Goal: Task Accomplishment & Management: Complete application form

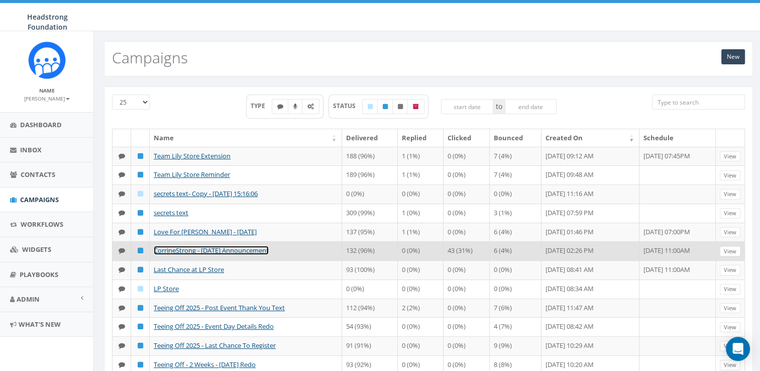
click at [228, 248] on link "CorrineStrong - July 2025 Announcement" at bounding box center [211, 250] width 115 height 9
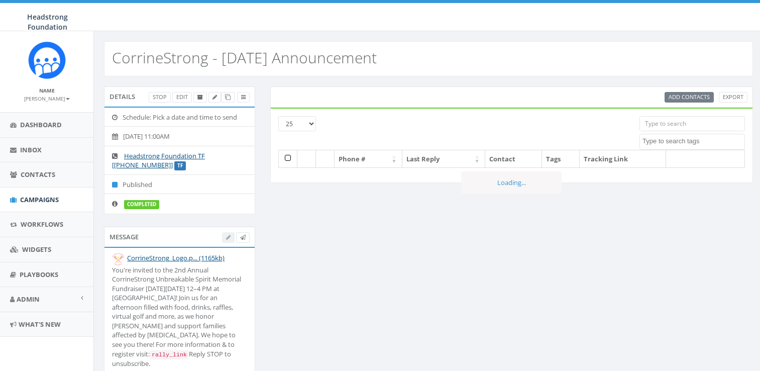
select select
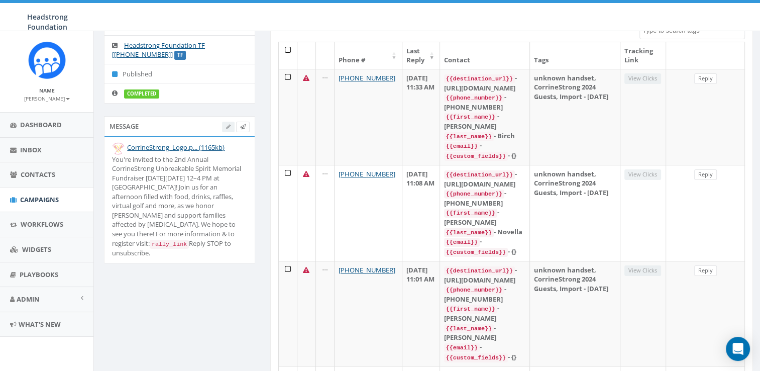
scroll to position [167, 0]
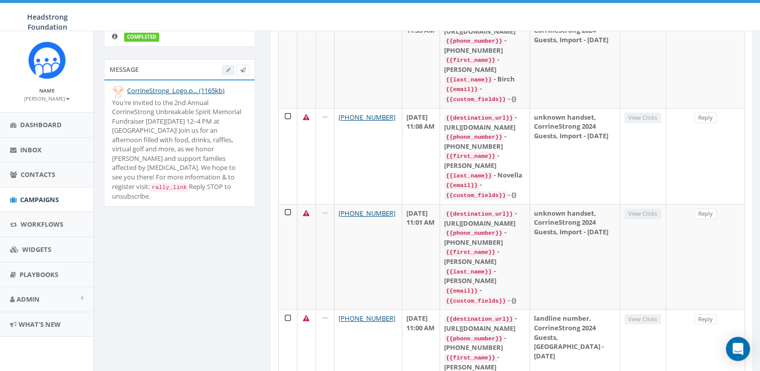
drag, startPoint x: 226, startPoint y: 176, endPoint x: 107, endPoint y: 102, distance: 140.9
click at [107, 102] on li "CorrineStrong_Logo.p... (1165kb) You're invited to the 2nd Annual CorrineStrong…" at bounding box center [180, 143] width 150 height 126
drag, startPoint x: 107, startPoint y: 102, endPoint x: 146, endPoint y: 114, distance: 41.6
copy div "You're invited to the 2nd Annual CorrineStrong Unbreakable Spirit Memorial Fund…"
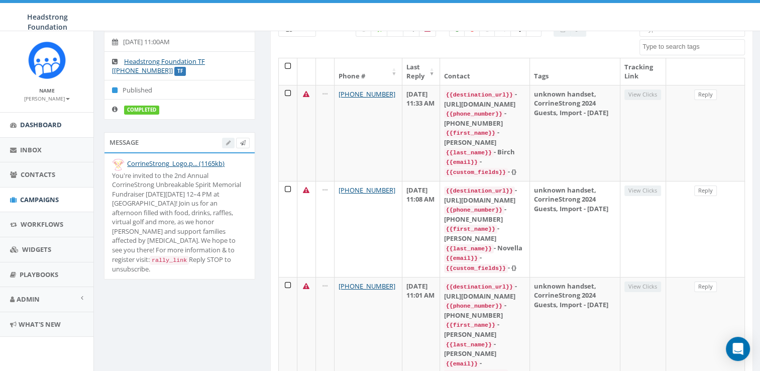
scroll to position [0, 0]
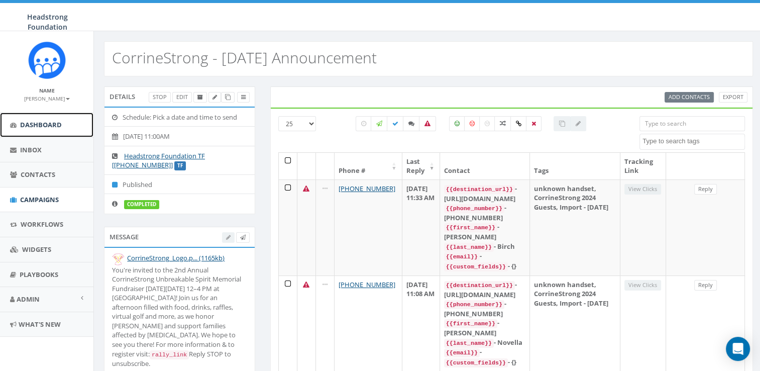
click at [42, 128] on span "Dashboard" at bounding box center [41, 124] width 42 height 9
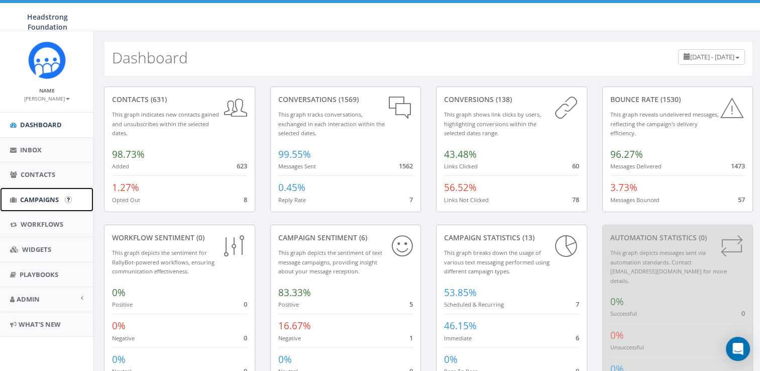
click at [48, 203] on span "Campaigns" at bounding box center [39, 199] width 39 height 9
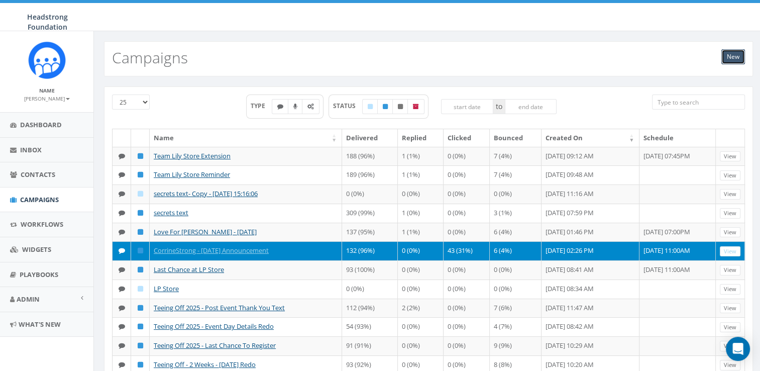
click at [726, 58] on link "New" at bounding box center [734, 56] width 24 height 15
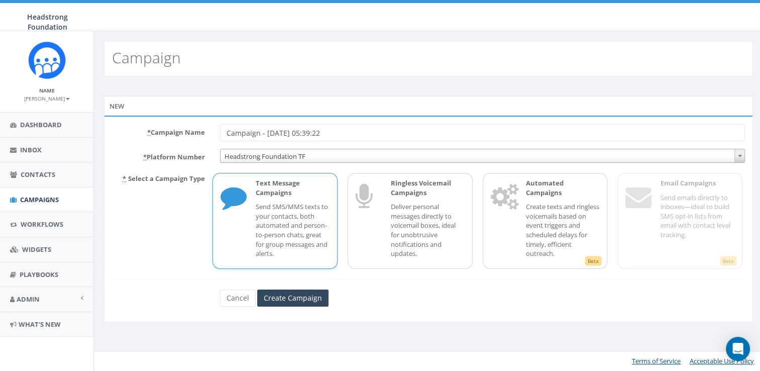
drag, startPoint x: 339, startPoint y: 132, endPoint x: 191, endPoint y: 134, distance: 148.3
click at [191, 134] on div "* Campaign Name Campaign - 09/02/2025, 05:39:22" at bounding box center [429, 132] width 648 height 17
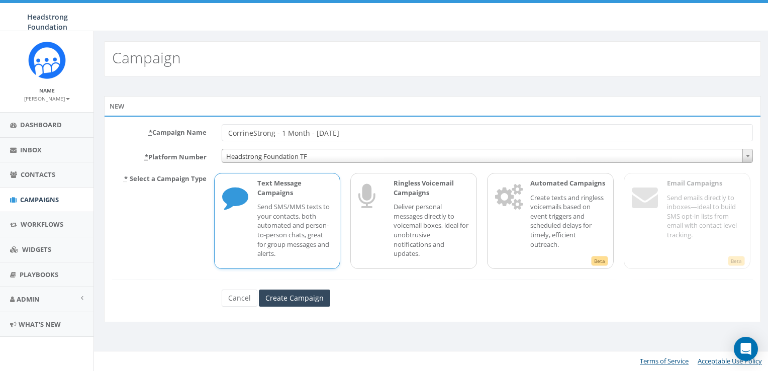
type input "CorrineStrong - 1 Month - August 2025"
click at [295, 155] on span "Headstrong Foundation TF" at bounding box center [487, 156] width 531 height 14
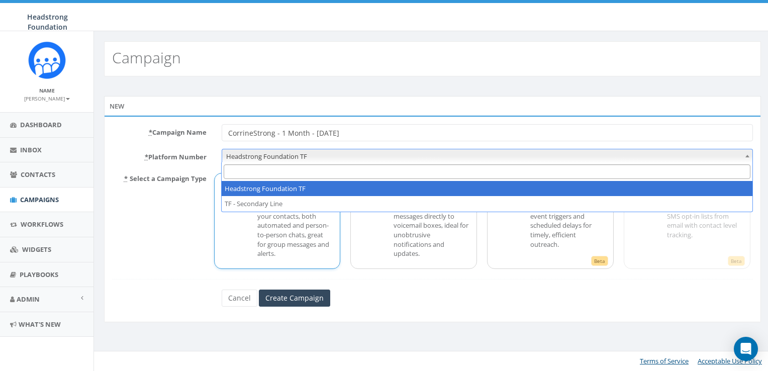
click at [295, 155] on span "Headstrong Foundation TF" at bounding box center [487, 156] width 531 height 14
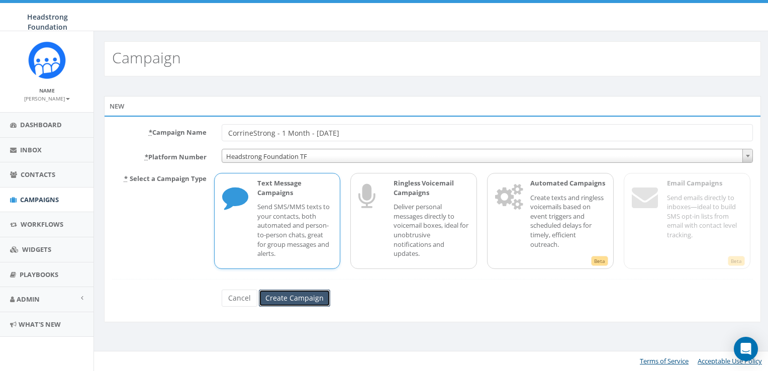
click at [287, 290] on input "Create Campaign" at bounding box center [294, 297] width 71 height 17
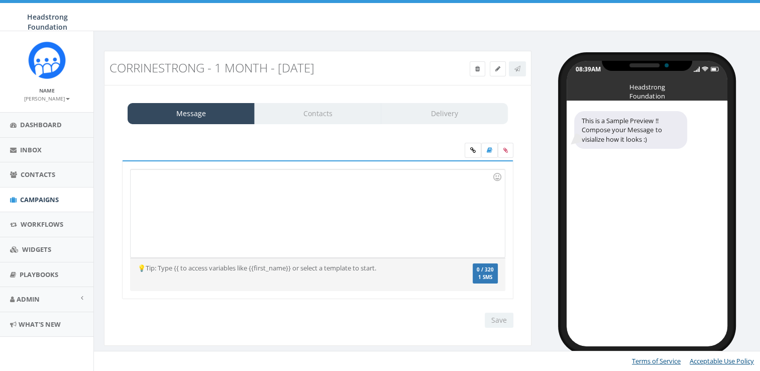
click at [281, 197] on div at bounding box center [318, 213] width 374 height 88
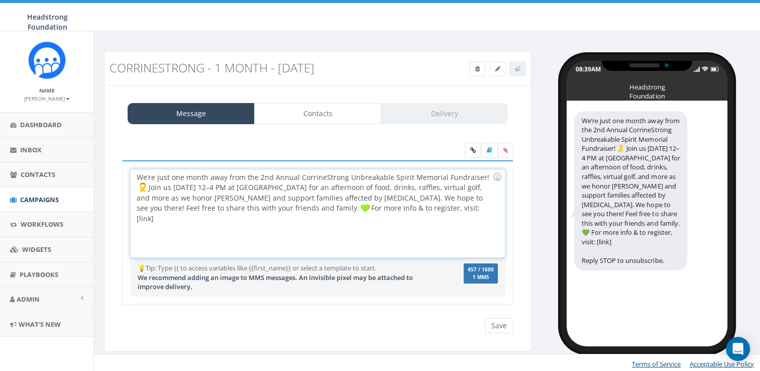
click at [185, 180] on div "We’re just one month away from the 2nd Annual CorrineStrong Unbreakable Spirit …" at bounding box center [318, 213] width 374 height 88
drag, startPoint x: 209, startPoint y: 176, endPoint x: 171, endPoint y: 176, distance: 37.2
click at [171, 176] on div "We’re just one month away from the 2nd Annual CorrineStrong Unbreakable Spirit …" at bounding box center [318, 213] width 374 height 88
click at [484, 177] on div "We’re just 1 month away from the 2nd Annual CorrineStrong Unbreakable Spirit Me…" at bounding box center [318, 213] width 374 height 88
click at [472, 177] on div "We’re just 1 month away from the 2nd Annual CorrineStrong Unbreakable Spirit Me…" at bounding box center [318, 213] width 374 height 88
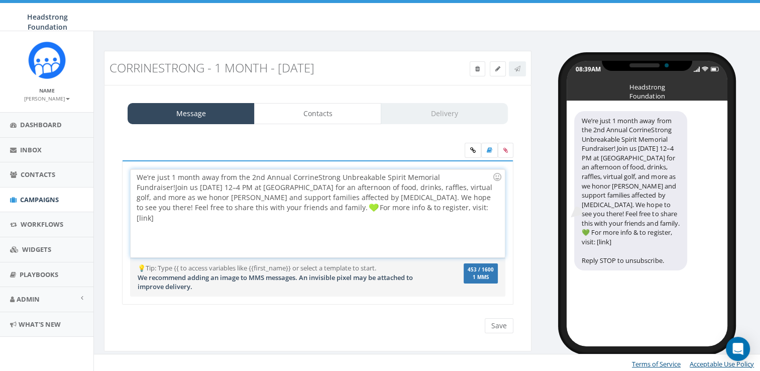
click at [471, 177] on div "We’re just 1 month away from the 2nd Annual CorrineStrong Unbreakable Spirit Me…" at bounding box center [318, 213] width 374 height 88
click at [472, 175] on div "We’re just 1 month away from the 2nd Annual CorrineStrong Unbreakable Spirit Me…" at bounding box center [318, 213] width 374 height 88
click at [470, 177] on div "We’re just 1 month away from the 2nd Annual CorrineStrong Unbreakable Spirit Me…" at bounding box center [318, 213] width 374 height 88
click at [292, 197] on div "We’re just 1 month away from the 2nd Annual CorrineStrong Unbreakable Spirit Me…" at bounding box center [318, 213] width 374 height 88
click at [245, 188] on div "We’re just 1 month away from the 2nd Annual CorrineStrong Unbreakable Spirit Me…" at bounding box center [318, 213] width 374 height 88
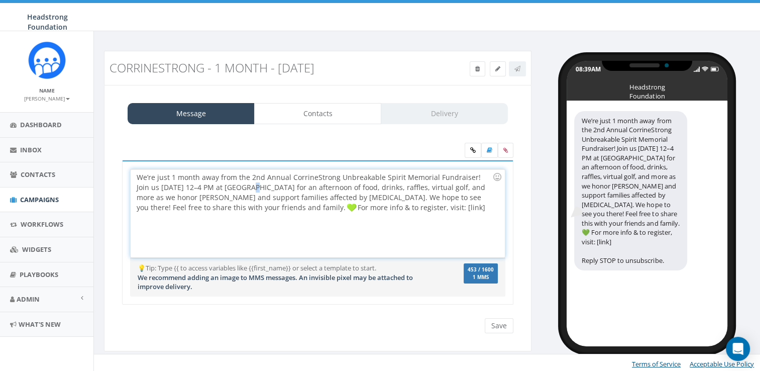
click at [233, 190] on div "We’re just 1 month away from the 2nd Annual CorrineStrong Unbreakable Spirit Me…" at bounding box center [318, 213] width 374 height 88
click at [250, 190] on div "We’re just 1 month away from the 2nd Annual CorrineStrong Unbreakable Spirit Me…" at bounding box center [318, 213] width 374 height 88
click at [454, 189] on div "We’re just 1 month away from the 2nd Annual CorrineStrong Unbreakable Spirit Me…" at bounding box center [318, 213] width 374 height 88
click at [434, 184] on div "We’re just 1 month away from the 2nd Annual CorrineStrong Unbreakable Spirit Me…" at bounding box center [318, 213] width 374 height 88
click at [418, 188] on div "We’re just 1 month away from the 2nd Annual CorrineStrong Unbreakable Spirit Me…" at bounding box center [318, 213] width 374 height 88
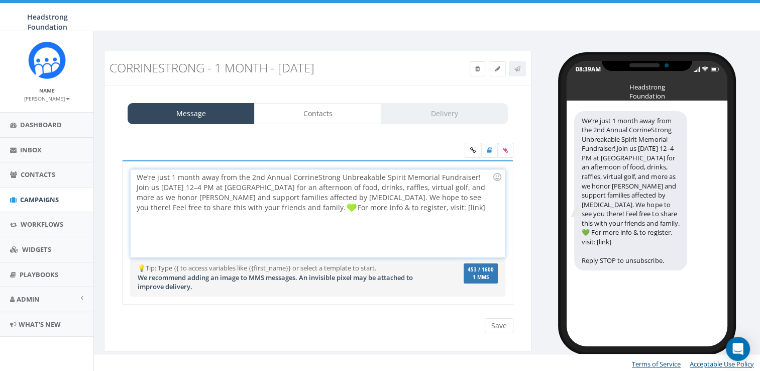
click at [367, 202] on div "We’re just 1 month away from the 2nd Annual CorrineStrong Unbreakable Spirit Me…" at bounding box center [318, 213] width 374 height 88
drag, startPoint x: 477, startPoint y: 204, endPoint x: 446, endPoint y: 208, distance: 31.4
click at [446, 208] on div "We’re just 1 month away from the 2nd Annual CorrineStrong Unbreakable Spirit Me…" at bounding box center [318, 213] width 374 height 88
click at [347, 208] on img at bounding box center [352, 208] width 10 height 10
click at [339, 206] on div "We’re just 1 month away from the 2nd Annual CorrineStrong Unbreakable Spirit Me…" at bounding box center [318, 213] width 374 height 88
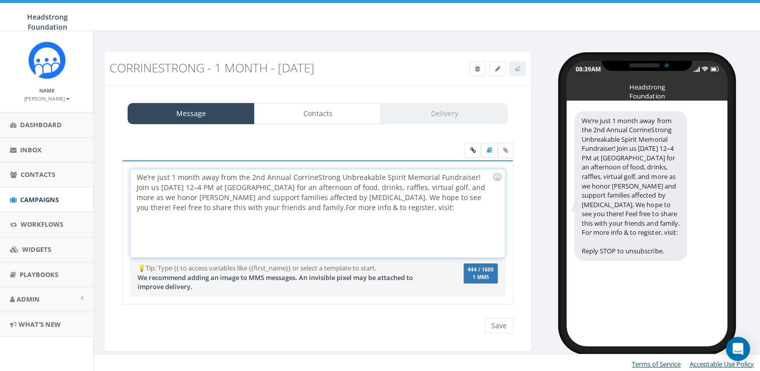
click at [452, 208] on div "We’re just 1 month away from the 2nd Annual CorrineStrong Unbreakable Spirit Me…" at bounding box center [318, 213] width 374 height 88
click at [448, 200] on div "We’re just 1 month away from the 2nd Annual CorrineStrong Unbreakable Spirit Me…" at bounding box center [318, 213] width 374 height 88
click at [444, 204] on div "We’re just 1 month away from the 2nd Annual CorrineStrong Unbreakable Spirit Me…" at bounding box center [318, 213] width 374 height 88
click at [350, 233] on div "We’re just 1 month away from the 2nd Annual CorrineStrong Unbreakable Spirit Me…" at bounding box center [318, 213] width 374 height 88
click at [505, 150] on icon at bounding box center [506, 150] width 5 height 6
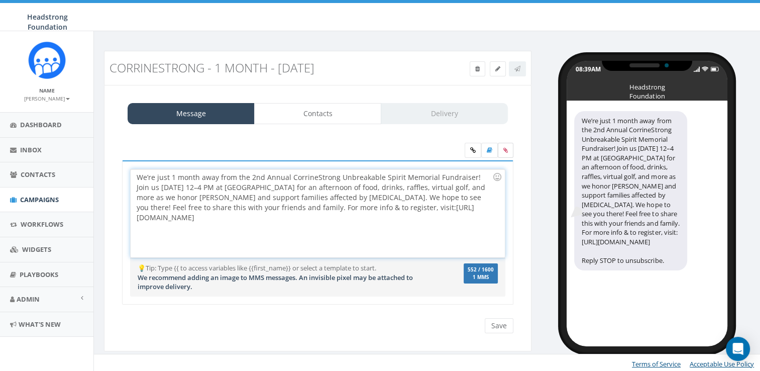
click at [0, 0] on input "file" at bounding box center [0, 0] width 0 height 0
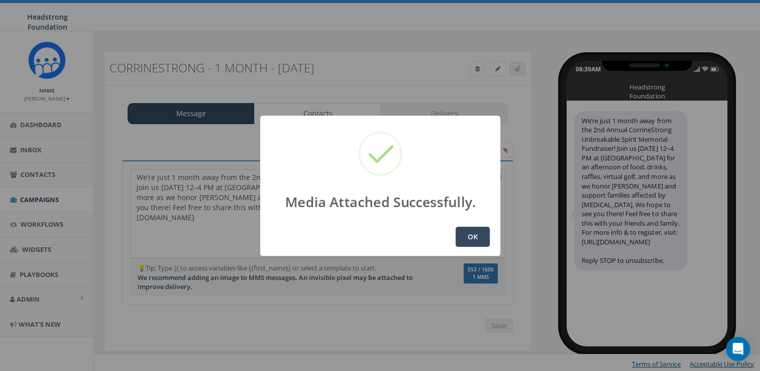
click at [478, 234] on button "OK" at bounding box center [473, 237] width 34 height 20
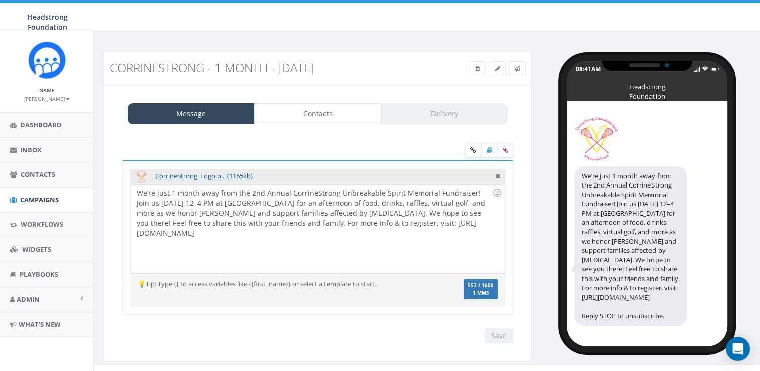
click at [496, 335] on div "Save Next" at bounding box center [497, 335] width 34 height 15
click at [347, 247] on div "We’re just 1 month away from the 2nd Annual CorrineStrong Unbreakable Spirit Me…" at bounding box center [318, 229] width 374 height 88
drag, startPoint x: 152, startPoint y: 211, endPoint x: 132, endPoint y: 182, distance: 34.7
click at [132, 182] on div "CorrineStrong_Logo.p... (1165kb) We’re just 1 month away from the 2nd Annual Co…" at bounding box center [318, 237] width 392 height 155
copy div "We’re just 1 month away from the 2nd Annual CorrineStrong Unbreakable Spirit Me…"
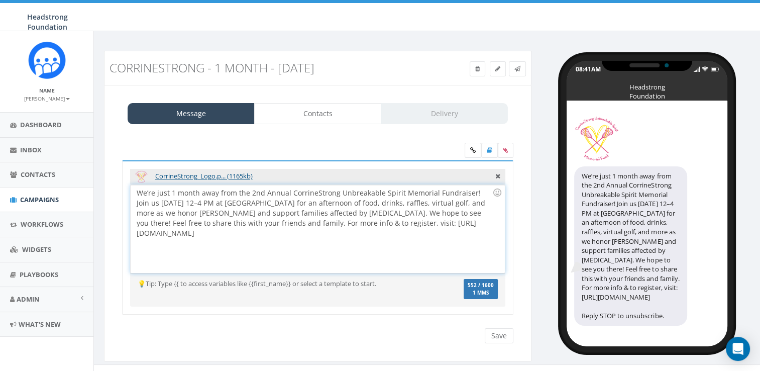
scroll to position [22, 0]
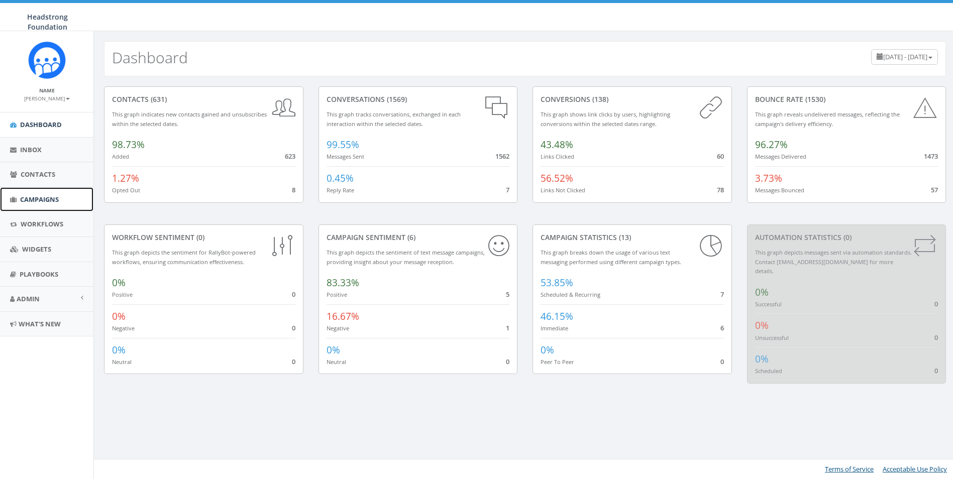
click at [39, 198] on span "Campaigns" at bounding box center [39, 199] width 39 height 9
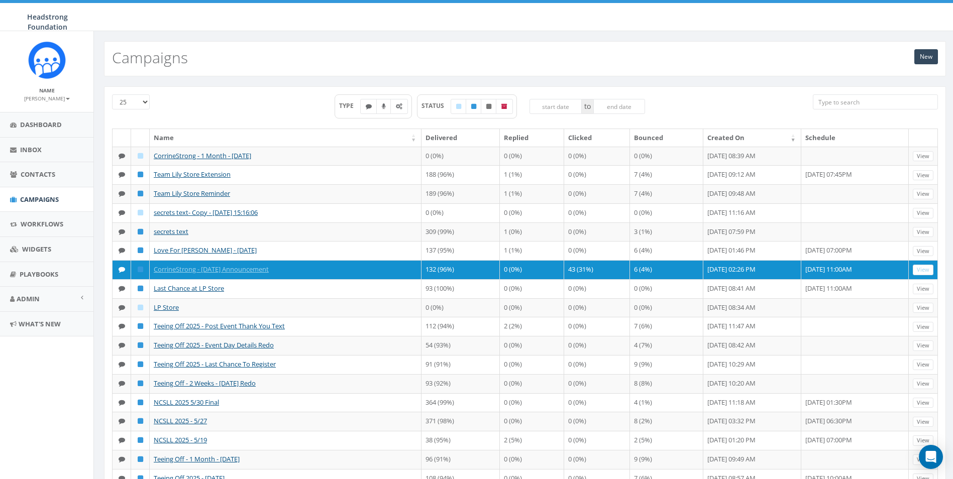
click at [872, 104] on input "search" at bounding box center [875, 101] width 125 height 15
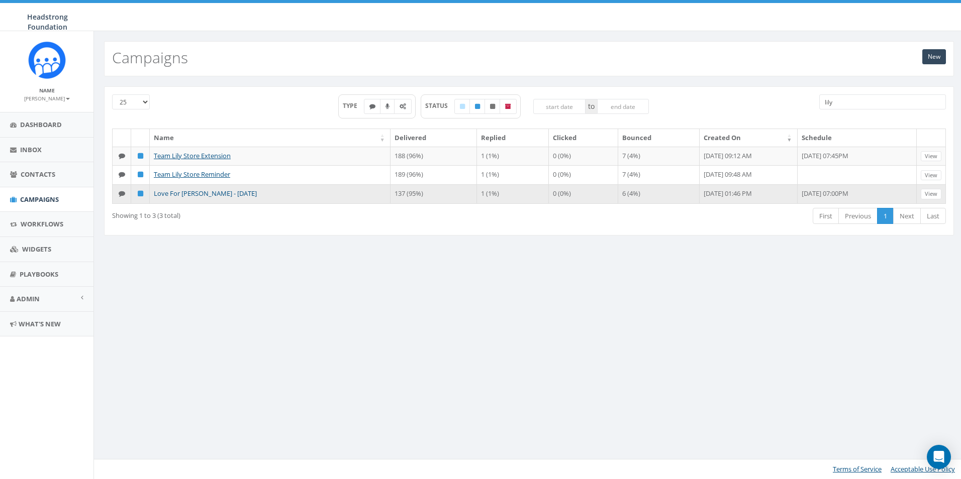
type input "lily"
click at [193, 194] on link "Love For [PERSON_NAME] - [DATE]" at bounding box center [205, 193] width 103 height 9
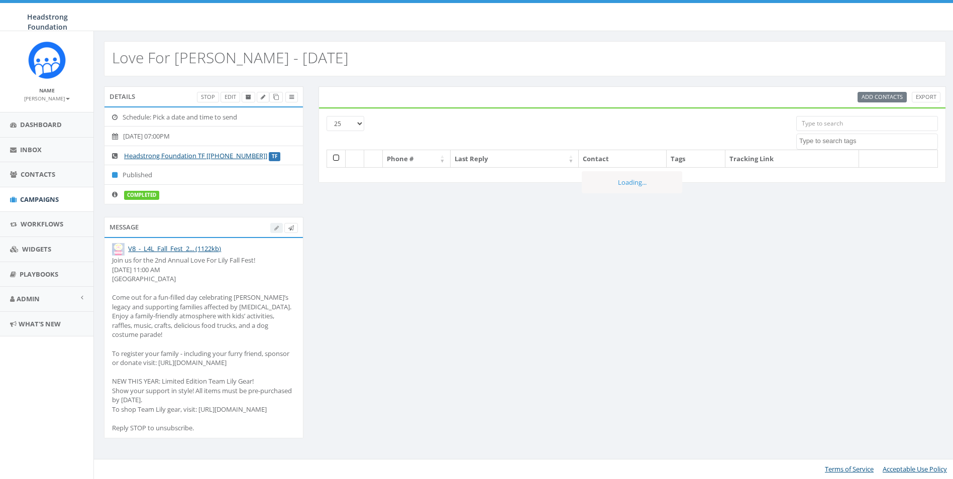
select select
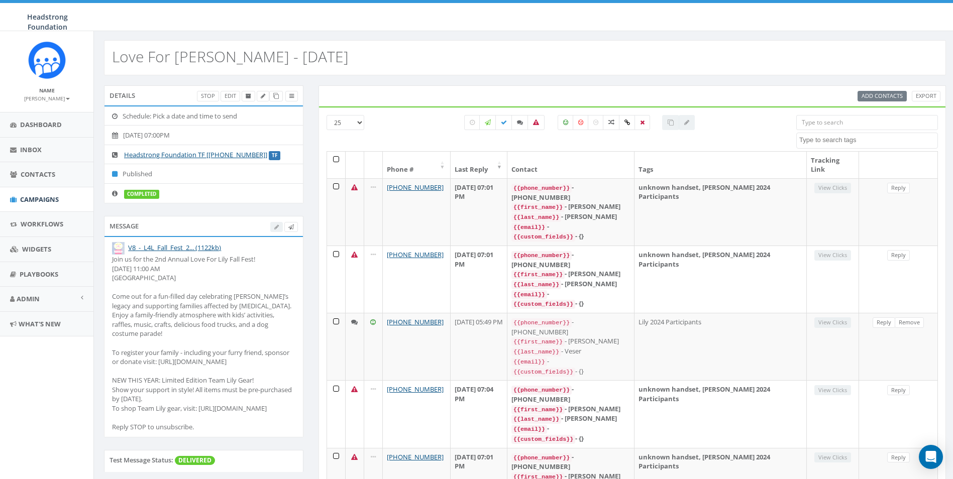
drag, startPoint x: 139, startPoint y: 426, endPoint x: 99, endPoint y: 263, distance: 168.2
click at [99, 263] on div "Message V8_-_L4L_Fall_Fest_2... (1122kb) Join us for the 2nd Annual Love For Li…" at bounding box center [203, 333] width 215 height 234
drag, startPoint x: 99, startPoint y: 263, endPoint x: 155, endPoint y: 337, distance: 93.3
click at [154, 337] on div "Join us for the 2nd Annual Love For Lily Fall Fest! [DATE] 11:00 AM [GEOGRAPHIC…" at bounding box center [203, 343] width 183 height 177
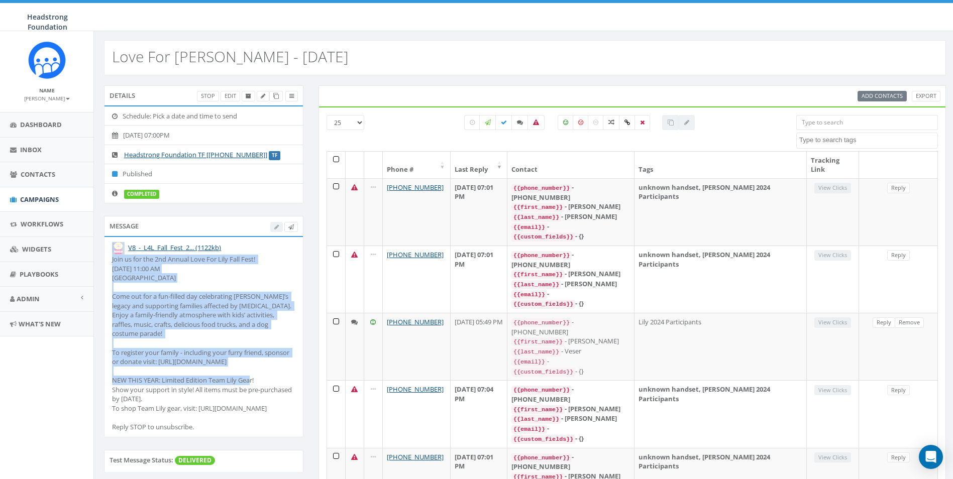
drag, startPoint x: 207, startPoint y: 362, endPoint x: 97, endPoint y: 255, distance: 153.9
click at [97, 255] on div "Message V8_-_L4L_Fall_Fest_2... (1122kb) Join us for the 2nd Annual Love For Li…" at bounding box center [203, 333] width 215 height 234
drag, startPoint x: 97, startPoint y: 255, endPoint x: 144, endPoint y: 260, distance: 47.5
copy div "Join us for the 2nd Annual Love For Lily Fall Fest! [DATE] 11:00 AM [GEOGRAPHIC…"
